Goal: Task Accomplishment & Management: Manage account settings

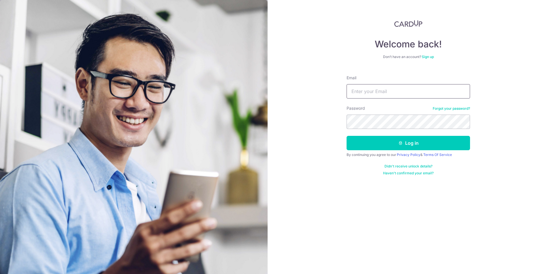
click at [368, 87] on input "Email" at bounding box center [408, 91] width 123 height 14
type input "[PERSON_NAME][EMAIL_ADDRESS][DOMAIN_NAME]"
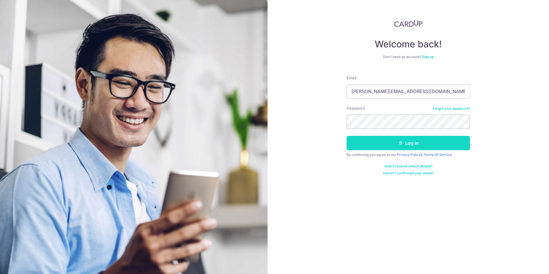
click at [396, 147] on button "Log in" at bounding box center [408, 143] width 123 height 14
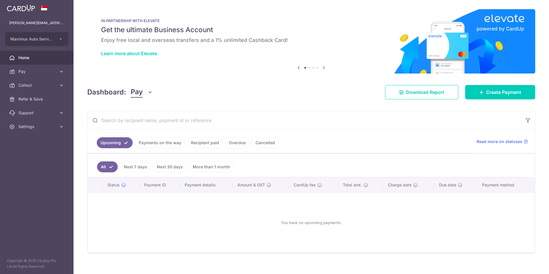
click at [138, 93] on span "Pay" at bounding box center [137, 92] width 12 height 11
click at [142, 119] on link "Collect" at bounding box center [161, 122] width 60 height 14
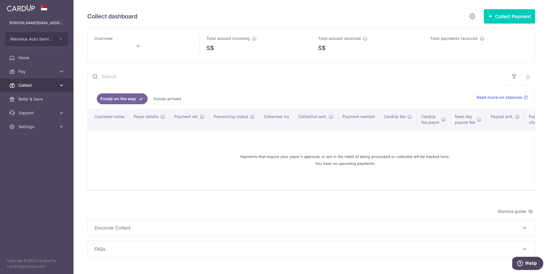
click at [36, 85] on span "Collect" at bounding box center [37, 85] width 38 height 6
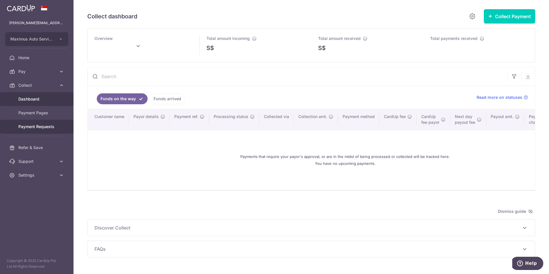
click at [32, 129] on span "Payment Requests" at bounding box center [37, 127] width 38 height 6
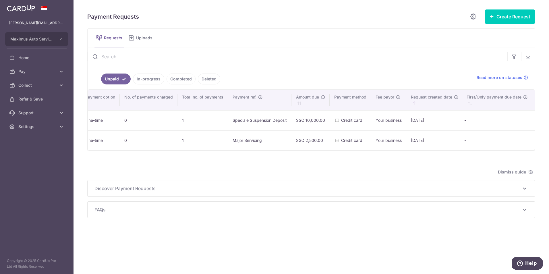
scroll to position [0, 138]
drag, startPoint x: 28, startPoint y: 126, endPoint x: 28, endPoint y: 129, distance: 3.5
click at [28, 127] on span "Settings" at bounding box center [37, 127] width 38 height 6
click at [24, 155] on span "Logout" at bounding box center [37, 154] width 38 height 6
